Goal: Transaction & Acquisition: Download file/media

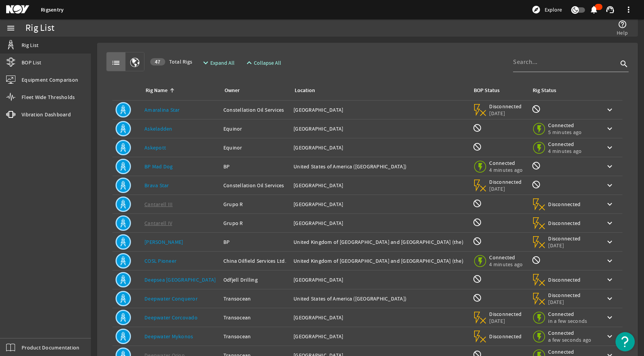
click at [8, 27] on mat-icon "menu" at bounding box center [10, 27] width 9 height 9
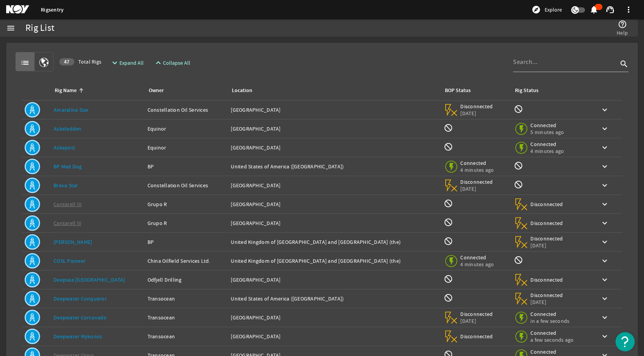
click at [8, 28] on mat-icon "menu" at bounding box center [10, 27] width 9 height 9
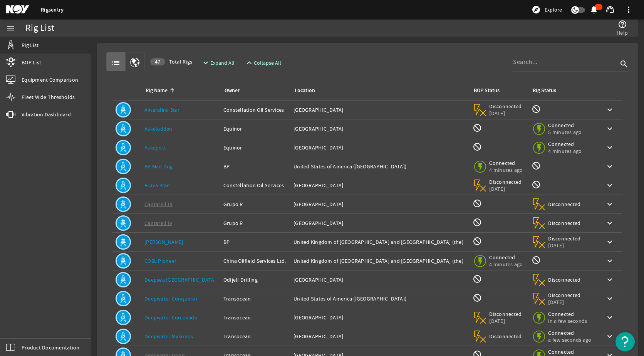
click at [131, 62] on mat-icon "button" at bounding box center [134, 62] width 9 height 9
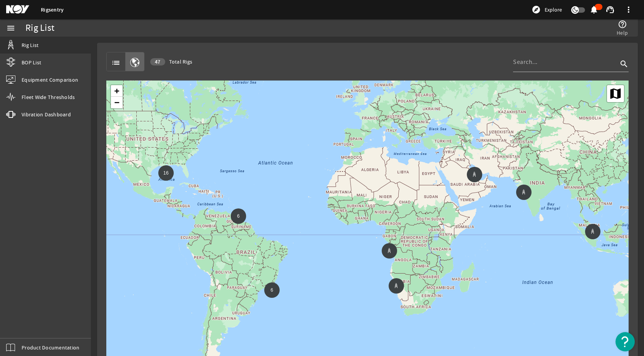
click at [126, 60] on span "button" at bounding box center [135, 61] width 18 height 18
click at [122, 63] on span "list" at bounding box center [116, 61] width 18 height 18
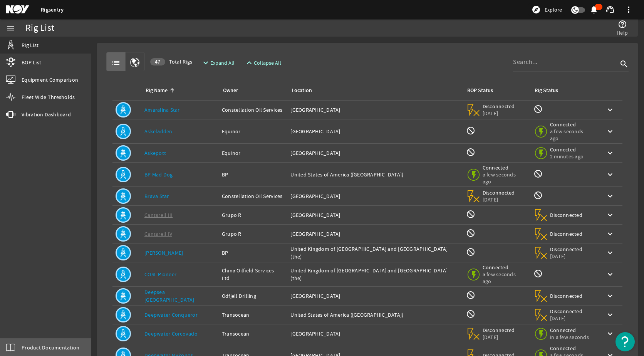
click at [46, 341] on link "Product Documentation" at bounding box center [45, 346] width 91 height 17
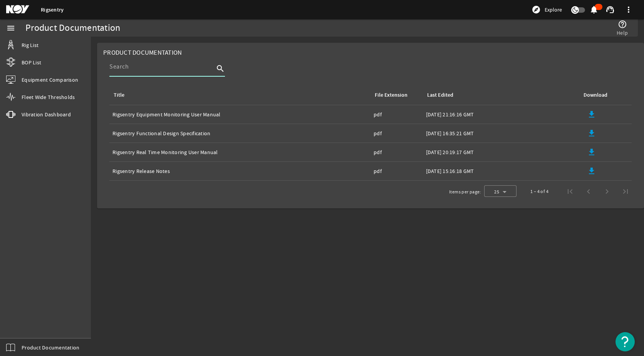
click at [166, 66] on input at bounding box center [161, 66] width 105 height 9
click at [316, 59] on rigsentry-search-component "search" at bounding box center [370, 71] width 522 height 28
click at [160, 69] on input at bounding box center [161, 66] width 105 height 9
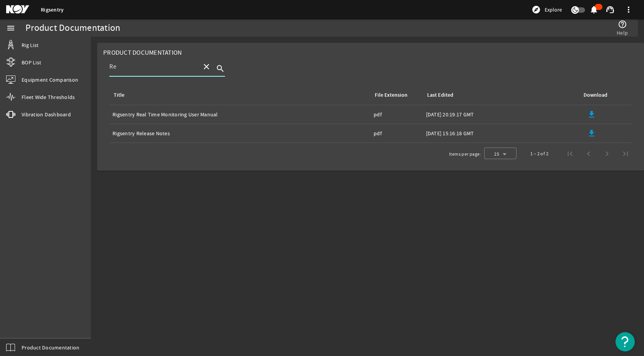
type input "Re"
click at [169, 182] on mat-sidenav-content "Product Documentation help_outline Help Product Documentation Re close search T…" at bounding box center [367, 196] width 553 height 319
click at [209, 70] on mat-icon "close" at bounding box center [206, 66] width 9 height 9
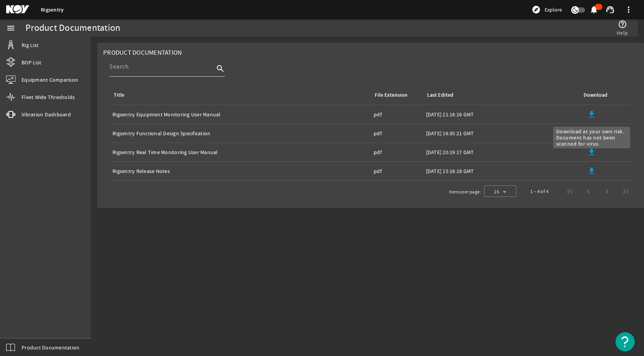
click at [589, 114] on mat-icon "file_download" at bounding box center [591, 114] width 9 height 9
click at [170, 66] on input at bounding box center [161, 66] width 105 height 9
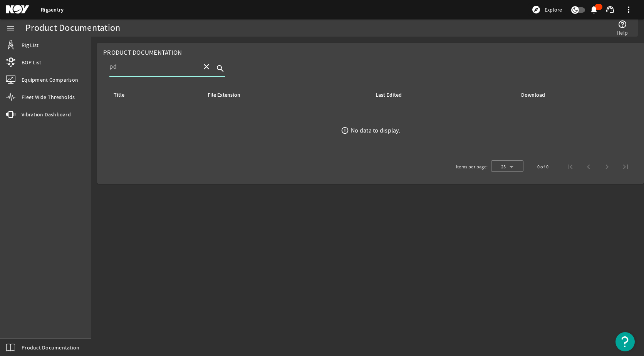
type input "pdf"
